Goal: Task Accomplishment & Management: Manage account settings

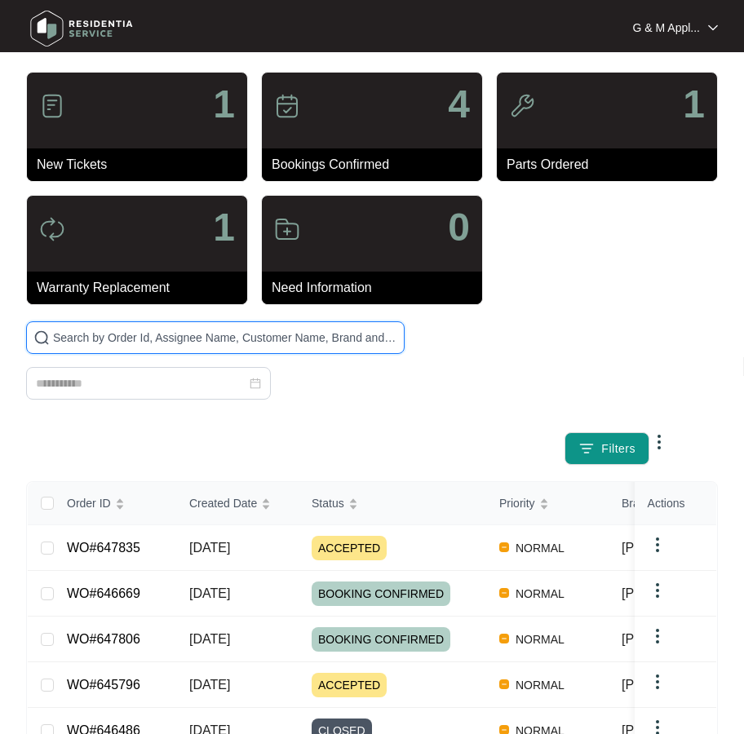
click at [117, 335] on input "text" at bounding box center [225, 338] width 344 height 18
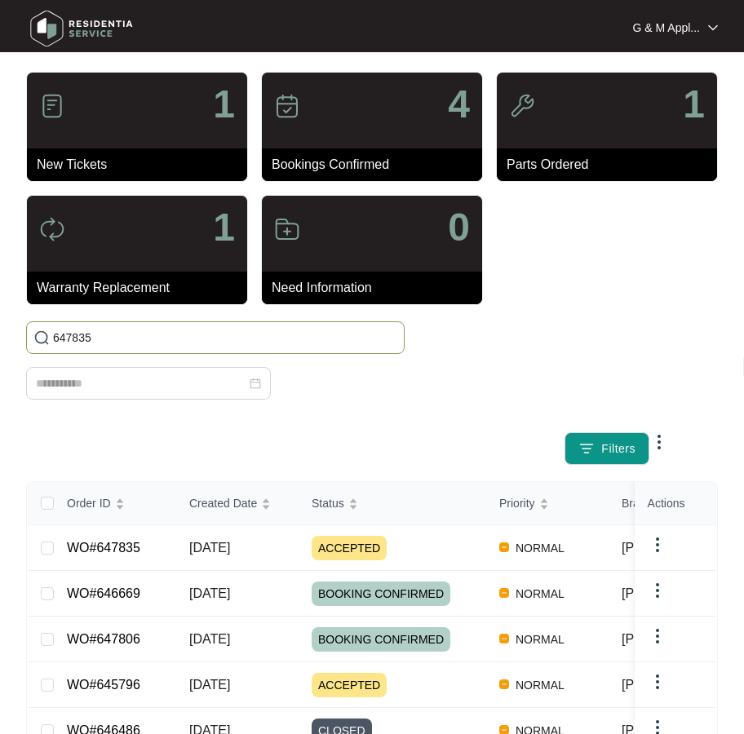
type input "647835"
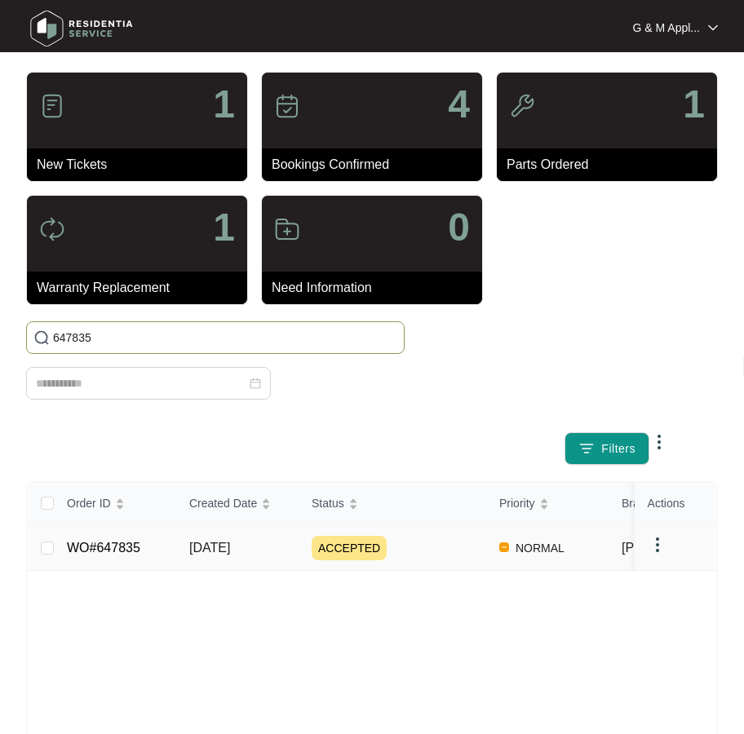
click at [116, 544] on link "WO#647835" at bounding box center [103, 548] width 73 height 14
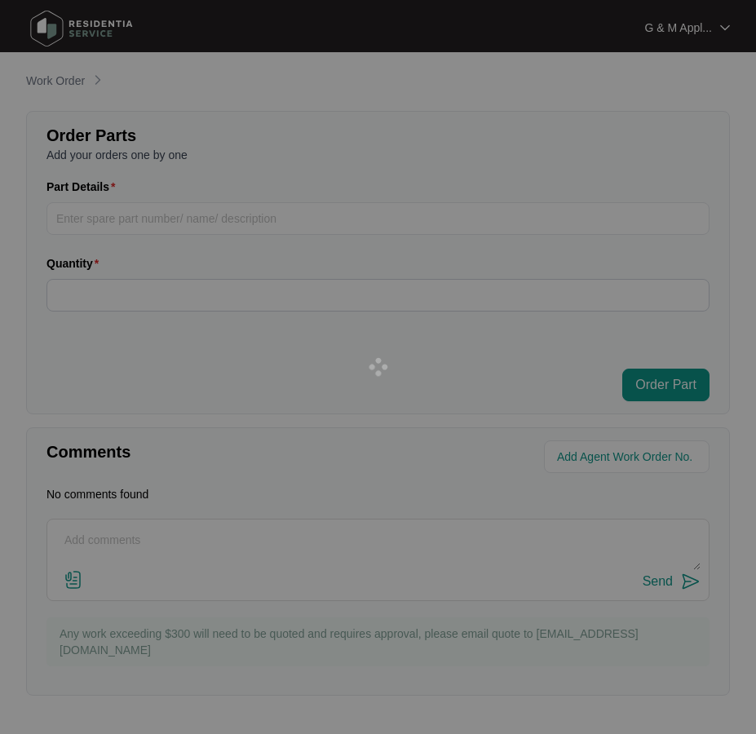
click at [109, 552] on div at bounding box center [378, 367] width 756 height 734
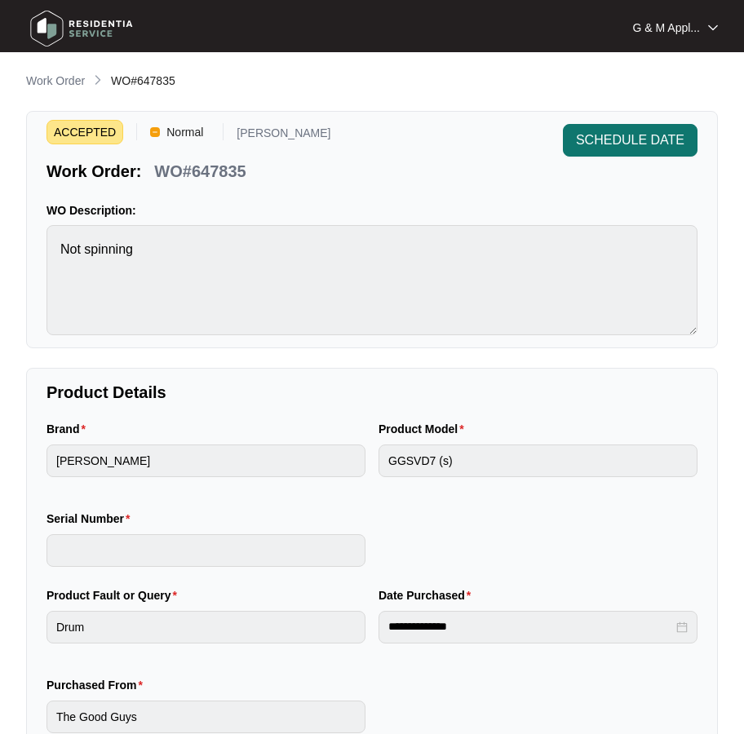
click at [619, 137] on span "SCHEDULE DATE" at bounding box center [630, 141] width 109 height 20
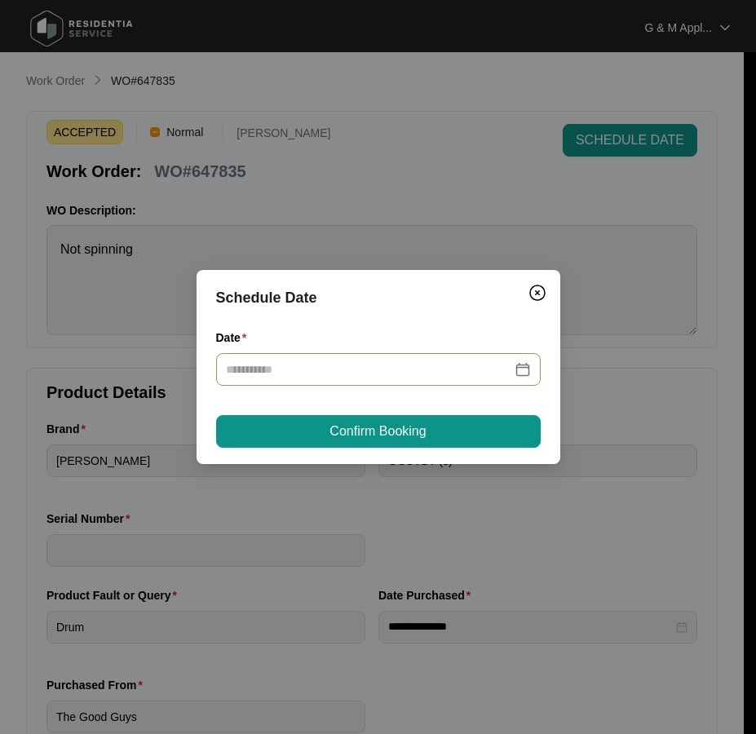
click at [525, 367] on div at bounding box center [378, 370] width 305 height 18
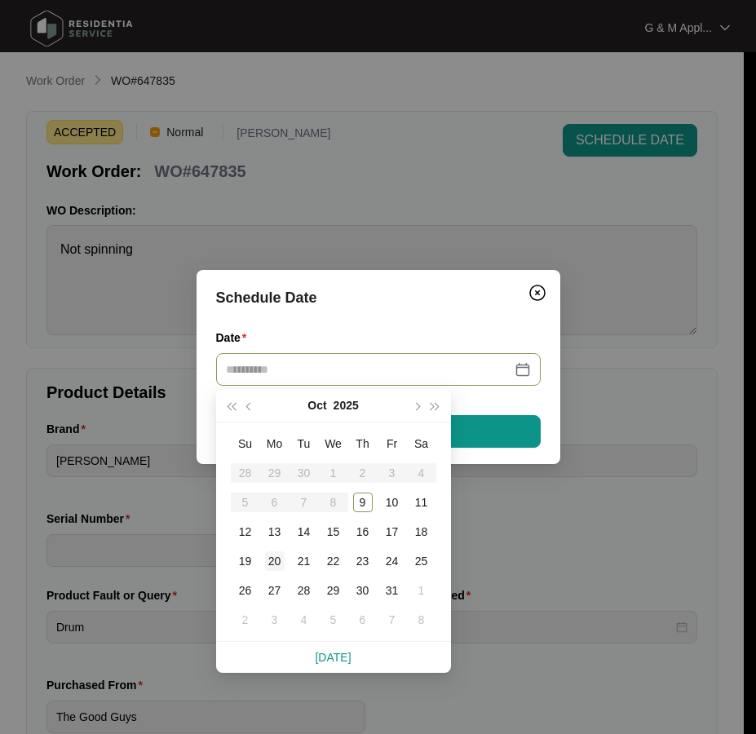
click at [277, 563] on div "20" at bounding box center [275, 562] width 20 height 20
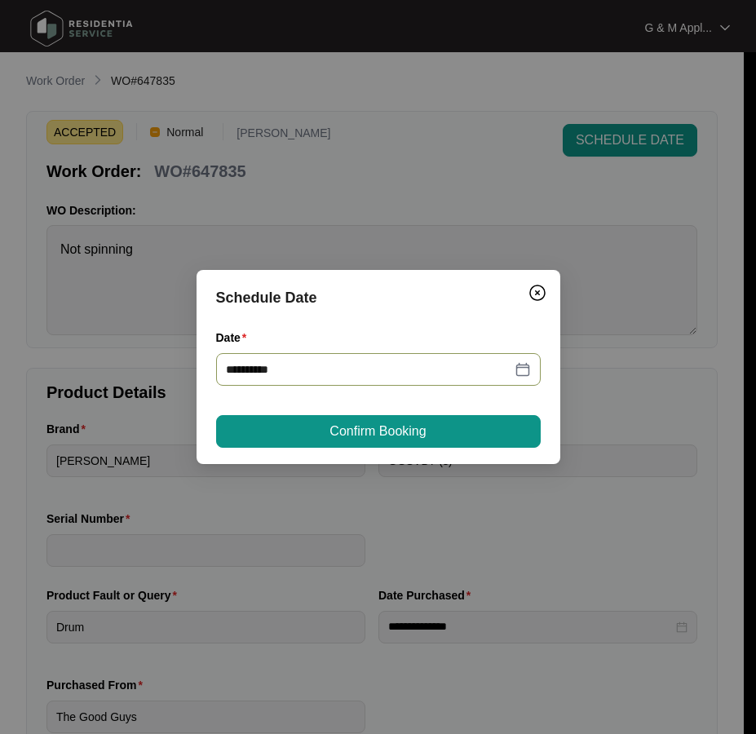
type input "**********"
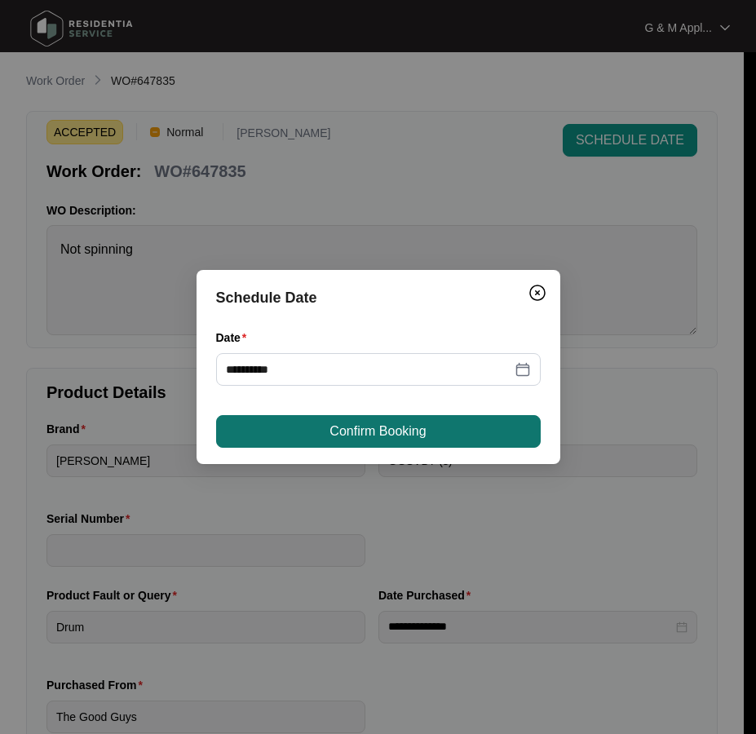
click at [434, 434] on button "Confirm Booking" at bounding box center [378, 431] width 325 height 33
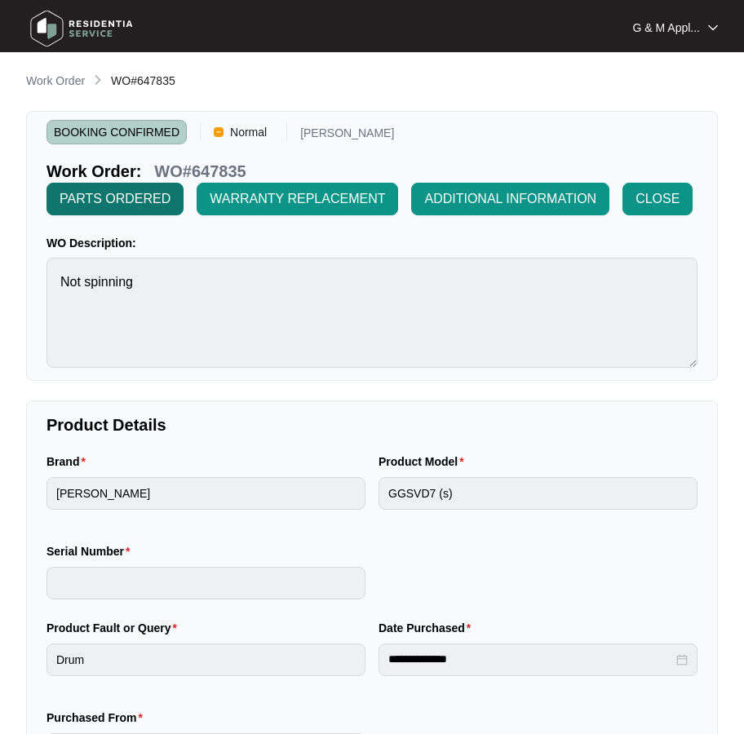
click at [126, 202] on span "PARTS ORDERED" at bounding box center [115, 199] width 111 height 20
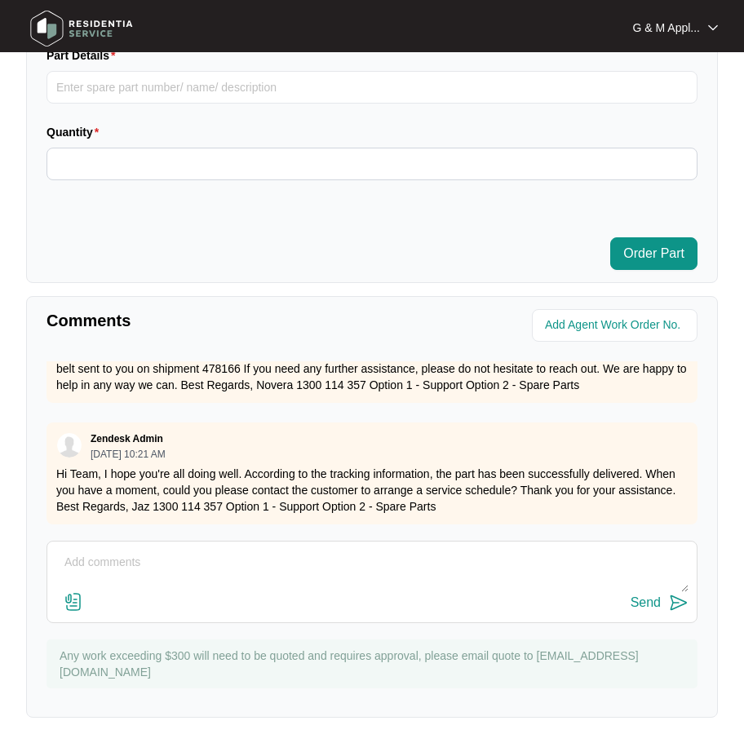
scroll to position [1024, 0]
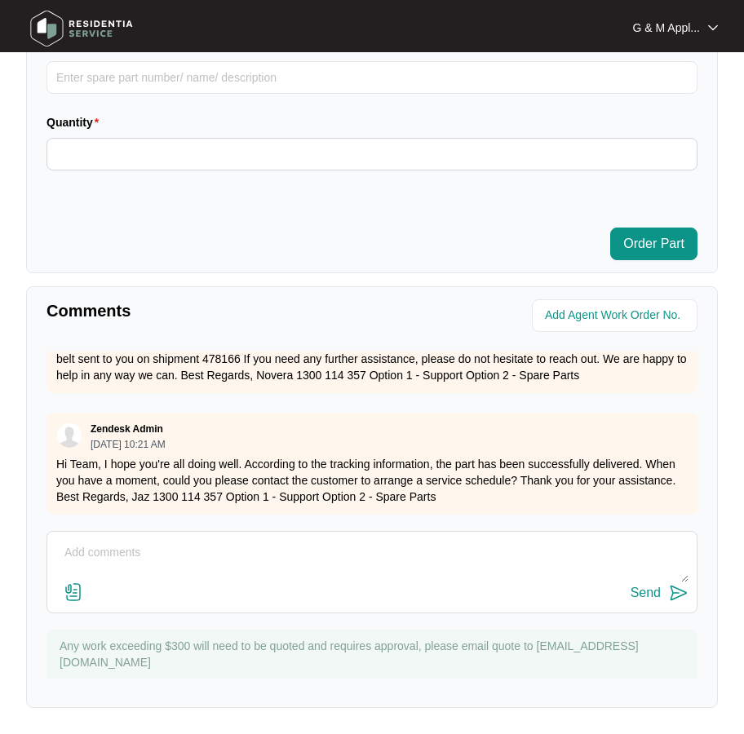
click at [120, 554] on textarea at bounding box center [371, 561] width 633 height 42
type textarea "Hi Team, the customer is booked for the repair on [DATE]. Kind regards, [PERSON…"
click at [682, 596] on img at bounding box center [679, 593] width 20 height 20
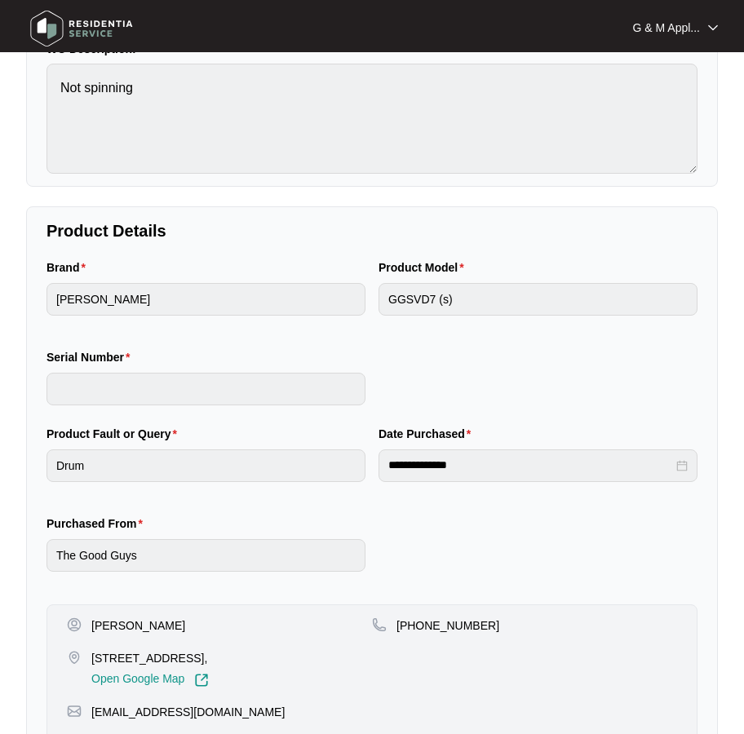
scroll to position [0, 0]
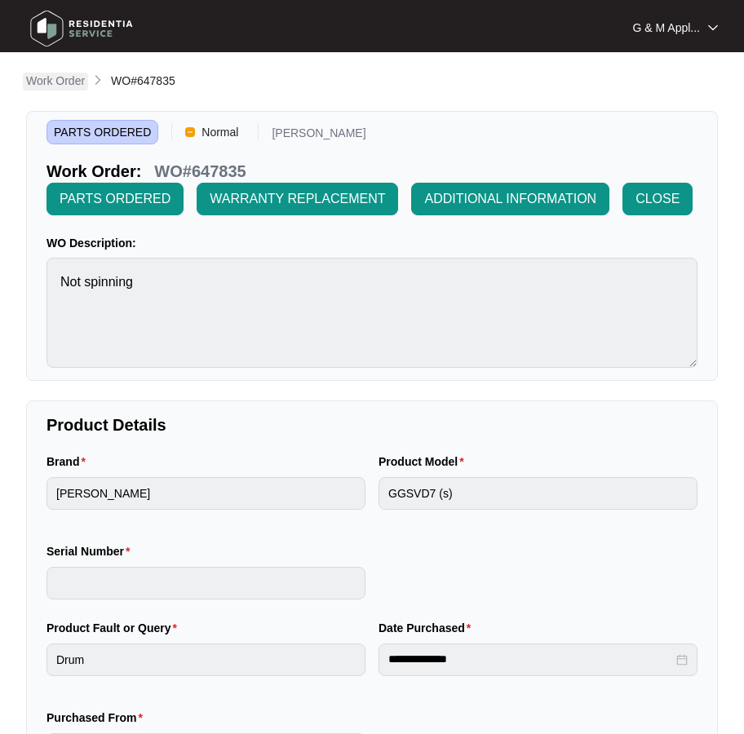
click at [78, 80] on p "Work Order" at bounding box center [55, 81] width 59 height 16
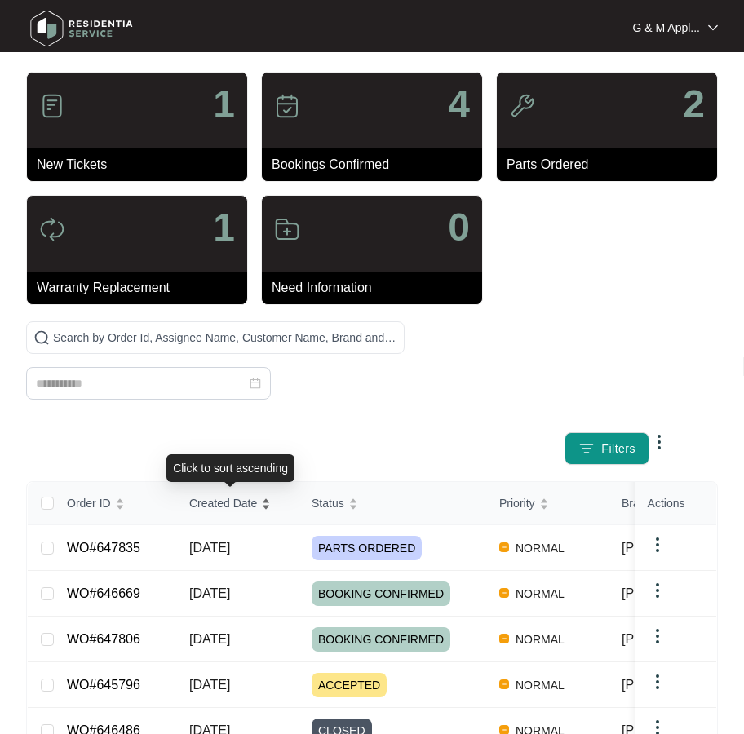
click at [217, 504] on span "Created Date" at bounding box center [223, 503] width 68 height 18
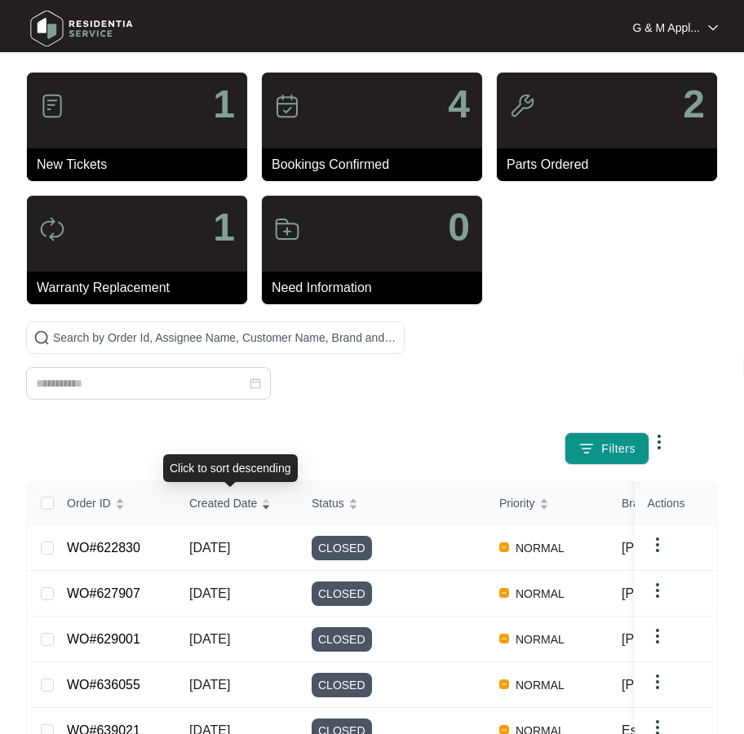
click at [215, 499] on span "Created Date" at bounding box center [223, 503] width 68 height 18
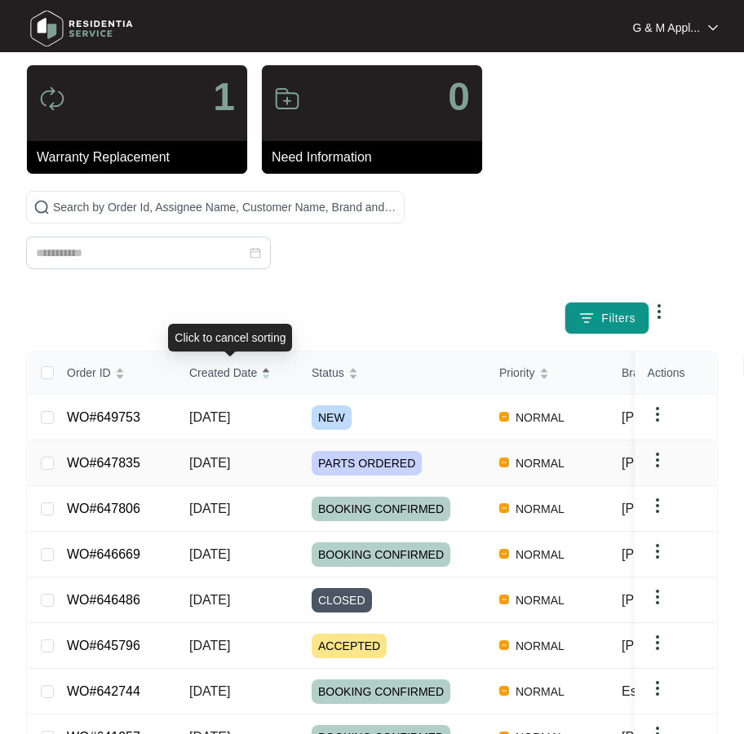
scroll to position [163, 0]
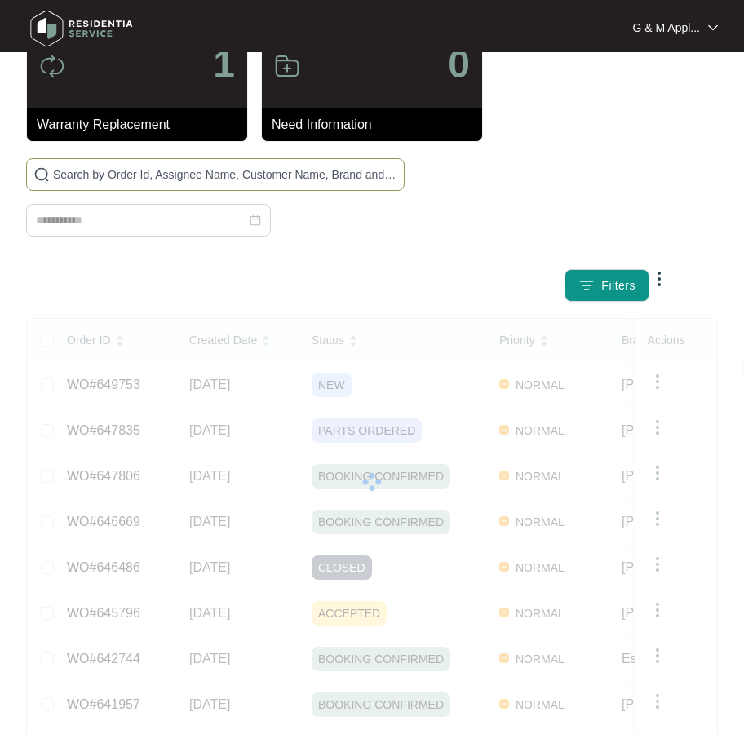
click at [135, 173] on input "text" at bounding box center [225, 175] width 344 height 18
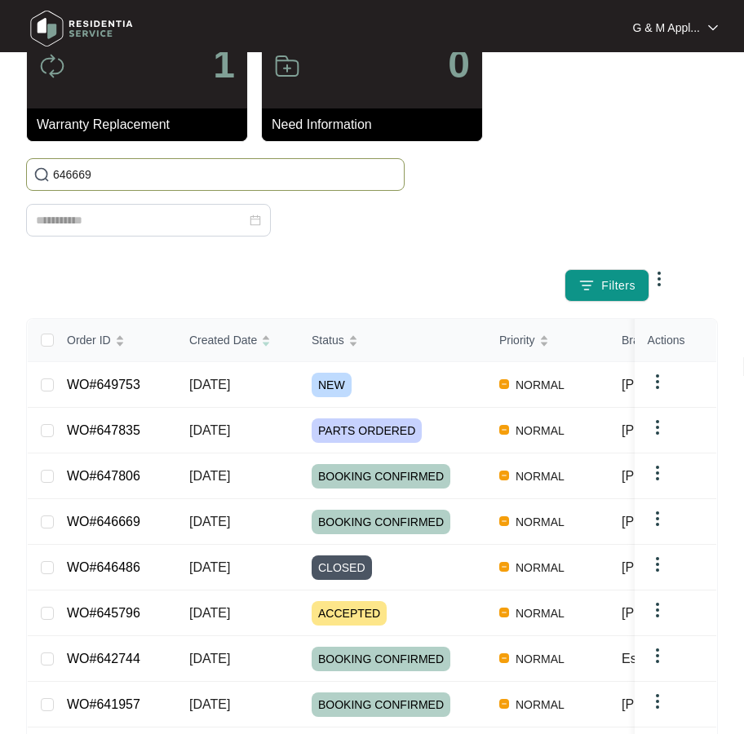
type input "646669"
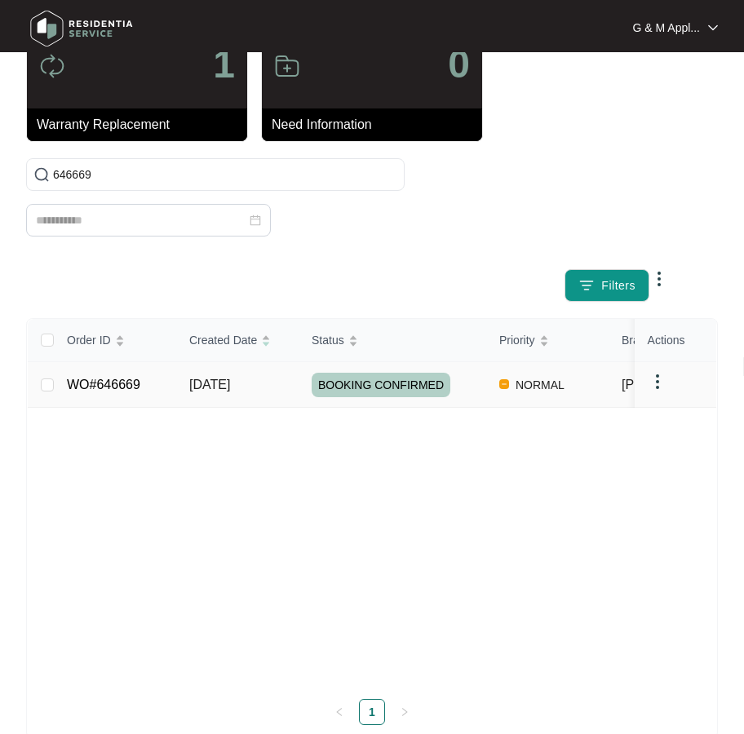
click at [103, 389] on link "WO#646669" at bounding box center [103, 385] width 73 height 14
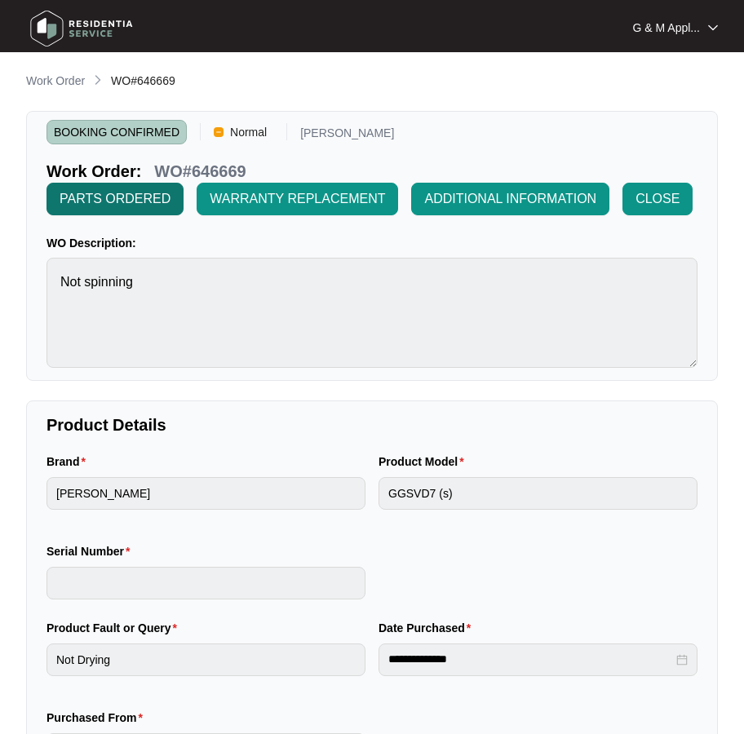
click at [109, 188] on button "PARTS ORDERED" at bounding box center [115, 199] width 137 height 33
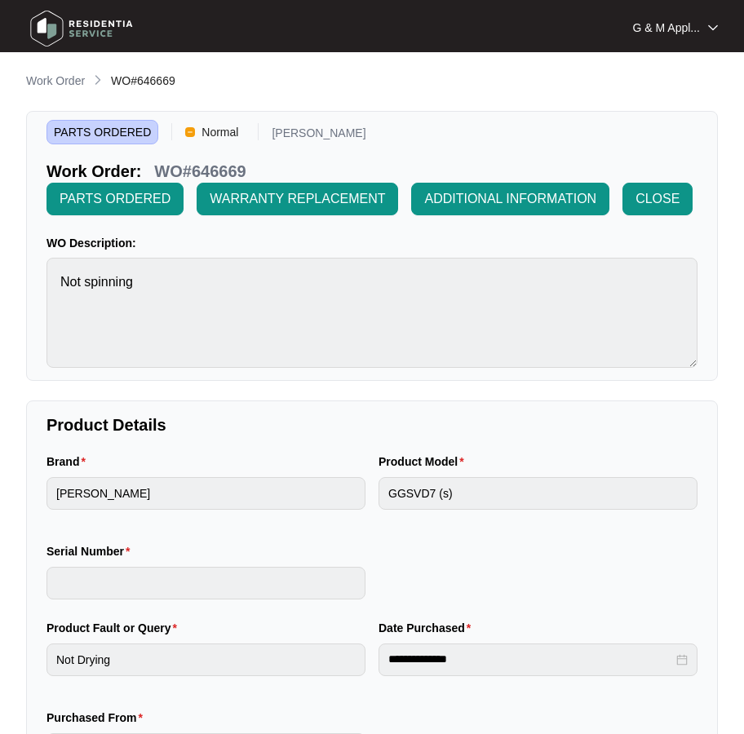
drag, startPoint x: 93, startPoint y: 29, endPoint x: 16, endPoint y: 86, distance: 95.1
click at [92, 29] on img at bounding box center [81, 28] width 114 height 49
